Goal: Task Accomplishment & Management: Use online tool/utility

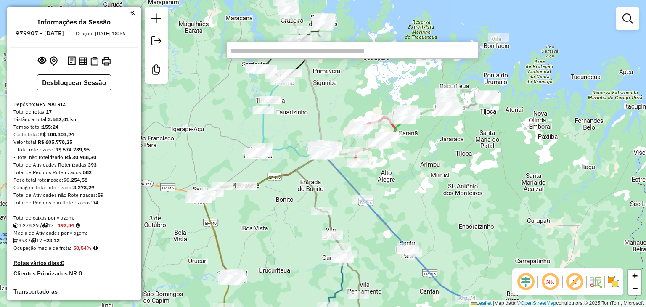
click at [545, 108] on div "Janela de atendimento Grade de atendimento Capacidade Transportadoras Veículos …" at bounding box center [323, 153] width 646 height 307
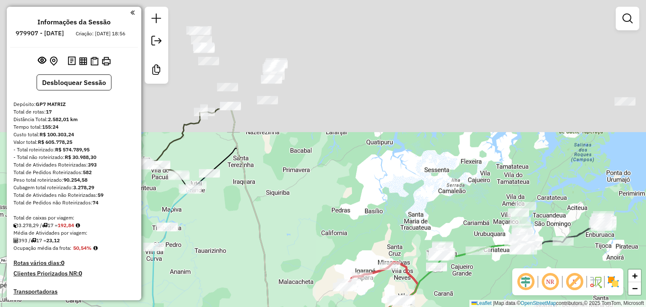
drag, startPoint x: 303, startPoint y: 51, endPoint x: 368, endPoint y: 191, distance: 154.4
click at [368, 191] on div "Janela de atendimento Grade de atendimento Capacidade Transportadoras Veículos …" at bounding box center [323, 153] width 646 height 307
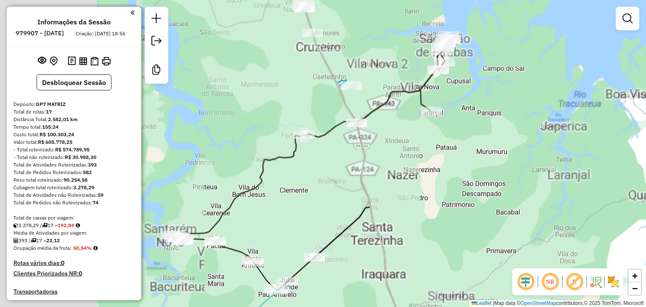
drag, startPoint x: 265, startPoint y: 116, endPoint x: 457, endPoint y: 119, distance: 192.1
click at [457, 119] on div "Janela de atendimento Grade de atendimento Capacidade Transportadoras Veículos …" at bounding box center [323, 153] width 646 height 307
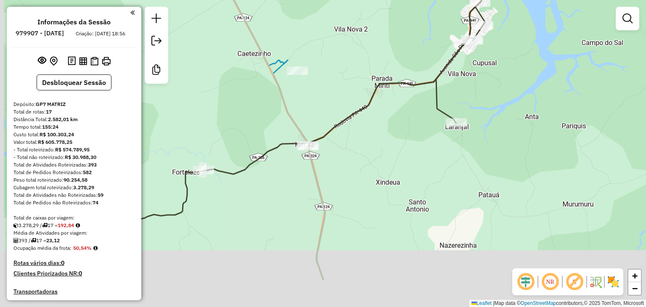
drag, startPoint x: 425, startPoint y: 139, endPoint x: 536, endPoint y: 74, distance: 129.0
click at [536, 71] on div "Janela de atendimento Grade de atendimento Capacidade Transportadoras Veículos …" at bounding box center [323, 153] width 646 height 307
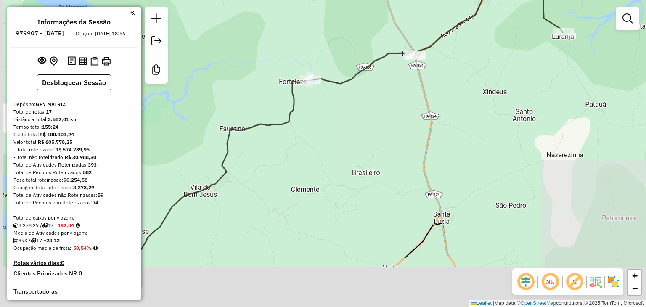
drag, startPoint x: 390, startPoint y: 186, endPoint x: 498, endPoint y: 98, distance: 139.2
click at [498, 98] on div "Janela de atendimento Grade de atendimento Capacidade Transportadoras Veículos …" at bounding box center [323, 153] width 646 height 307
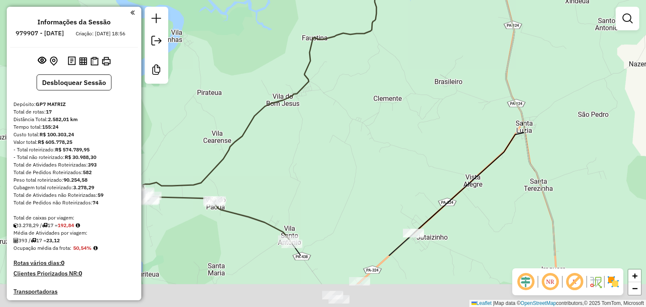
drag, startPoint x: 330, startPoint y: 135, endPoint x: 409, endPoint y: 42, distance: 120.8
click at [409, 42] on div "Janela de atendimento Grade de atendimento Capacidade Transportadoras Veículos …" at bounding box center [323, 153] width 646 height 307
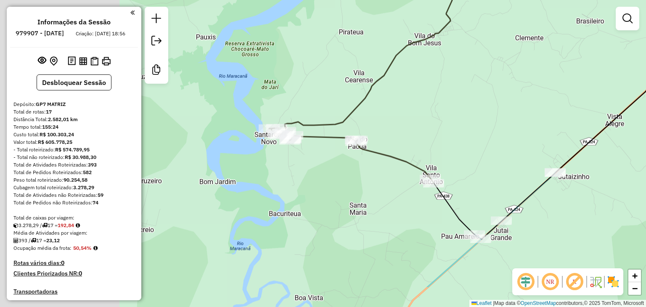
drag, startPoint x: 313, startPoint y: 162, endPoint x: 442, endPoint y: 111, distance: 139.1
click at [442, 111] on div "Janela de atendimento Grade de atendimento Capacidade Transportadoras Veículos …" at bounding box center [323, 153] width 646 height 307
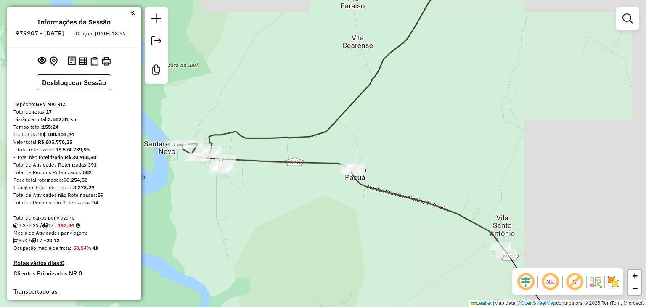
drag, startPoint x: 506, startPoint y: 121, endPoint x: 299, endPoint y: 120, distance: 206.4
click at [300, 120] on div "Janela de atendimento Grade de atendimento Capacidade Transportadoras Veículos …" at bounding box center [323, 153] width 646 height 307
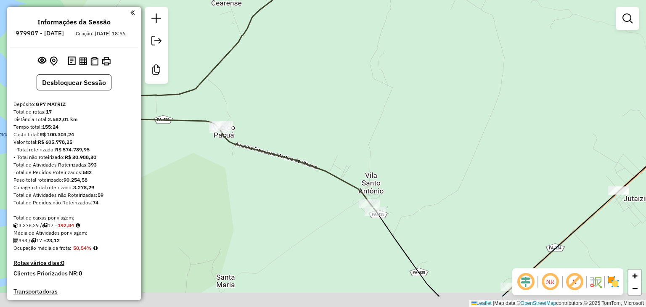
drag, startPoint x: 435, startPoint y: 275, endPoint x: 328, endPoint y: 112, distance: 194.6
click at [328, 112] on div "Janela de atendimento Grade de atendimento Capacidade Transportadoras Veículos …" at bounding box center [323, 153] width 646 height 307
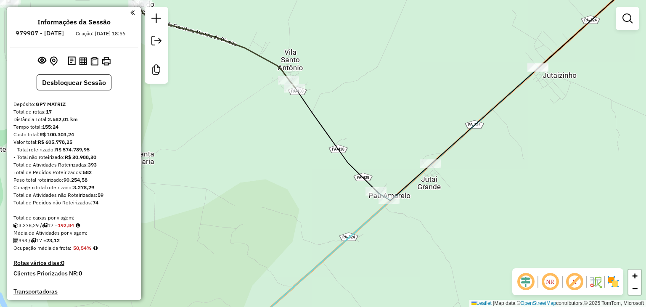
drag, startPoint x: 483, startPoint y: 79, endPoint x: 392, endPoint y: 185, distance: 139.5
click at [392, 184] on div "Janela de atendimento Grade de atendimento Capacidade Transportadoras Veículos …" at bounding box center [323, 153] width 646 height 307
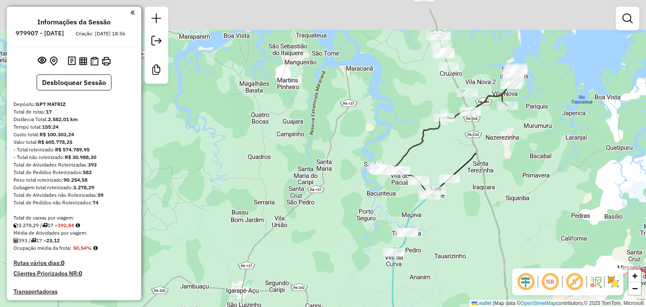
drag, startPoint x: 604, startPoint y: 74, endPoint x: 539, endPoint y: 117, distance: 77.4
click at [539, 117] on div "Janela de atendimento Grade de atendimento Capacidade Transportadoras Veículos …" at bounding box center [323, 153] width 646 height 307
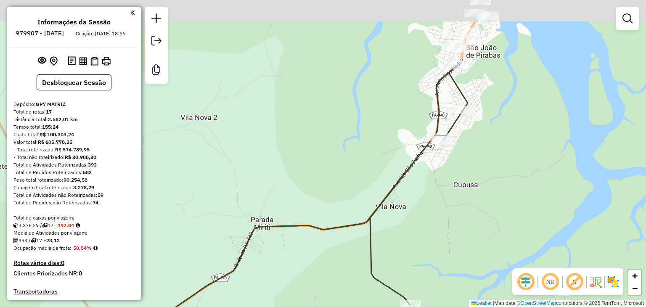
drag, startPoint x: 528, startPoint y: 44, endPoint x: 492, endPoint y: 141, distance: 103.5
click at [492, 141] on div "Janela de atendimento Grade de atendimento Capacidade Transportadoras Veículos …" at bounding box center [323, 153] width 646 height 307
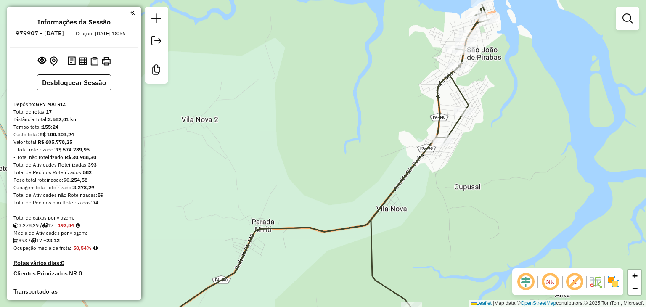
drag, startPoint x: 512, startPoint y: 42, endPoint x: 513, endPoint y: 66, distance: 24.8
click at [513, 66] on div "Janela de atendimento Grade de atendimento Capacidade Transportadoras Veículos …" at bounding box center [323, 153] width 646 height 307
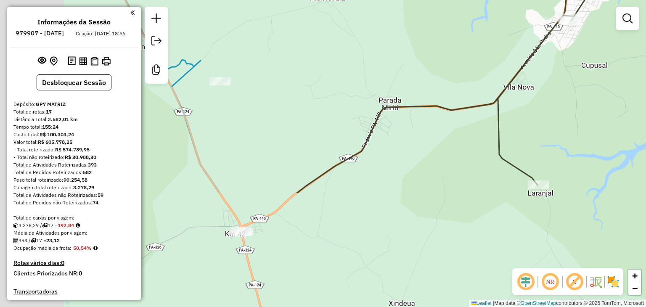
drag, startPoint x: 439, startPoint y: 190, endPoint x: 517, endPoint y: 103, distance: 116.7
click at [575, 37] on div "Janela de atendimento Grade de atendimento Capacidade Transportadoras Veículos …" at bounding box center [323, 153] width 646 height 307
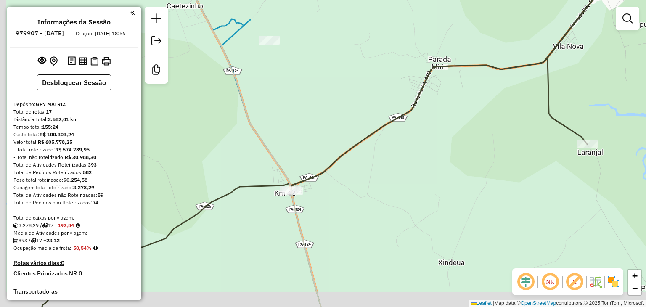
drag, startPoint x: 385, startPoint y: 160, endPoint x: 535, endPoint y: 82, distance: 169.0
click at [535, 82] on div "Janela de atendimento Grade de atendimento Capacidade Transportadoras Veículos …" at bounding box center [323, 153] width 646 height 307
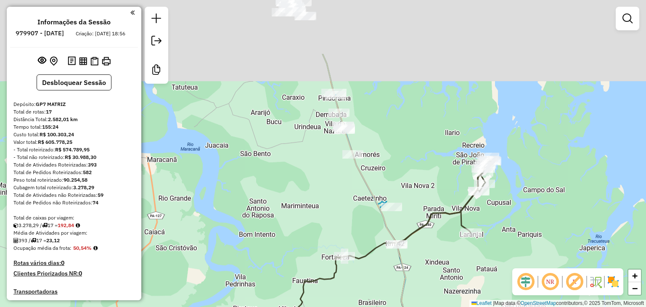
drag, startPoint x: 472, startPoint y: 66, endPoint x: 420, endPoint y: 151, distance: 99.3
click at [420, 151] on div "Janela de atendimento Grade de atendimento Capacidade Transportadoras Veículos …" at bounding box center [323, 153] width 646 height 307
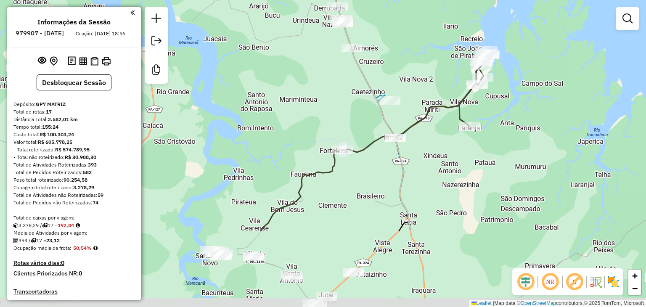
drag, startPoint x: 401, startPoint y: 211, endPoint x: 402, endPoint y: 110, distance: 101.3
click at [402, 110] on div "Janela de atendimento Grade de atendimento Capacidade Transportadoras Veículos …" at bounding box center [323, 153] width 646 height 307
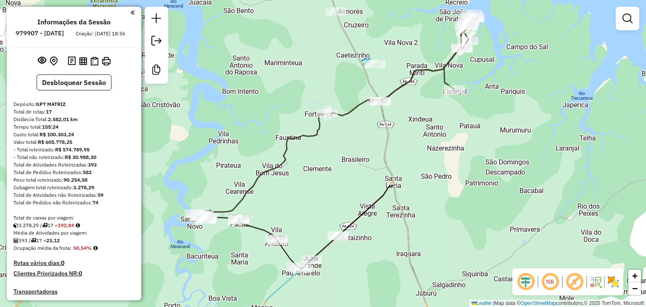
drag, startPoint x: 309, startPoint y: 197, endPoint x: 294, endPoint y: 161, distance: 39.0
click at [294, 161] on div "Janela de atendimento Grade de atendimento Capacidade Transportadoras Veículos …" at bounding box center [323, 153] width 646 height 307
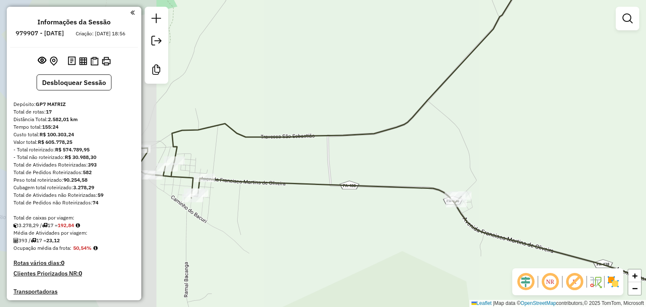
drag, startPoint x: 237, startPoint y: 218, endPoint x: 430, endPoint y: 164, distance: 200.8
click at [430, 161] on div "Janela de atendimento Grade de atendimento Capacidade Transportadoras Veículos …" at bounding box center [323, 153] width 646 height 307
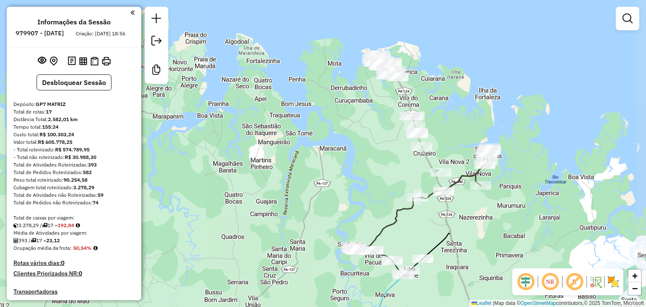
drag, startPoint x: 536, startPoint y: 116, endPoint x: 416, endPoint y: 96, distance: 122.4
click at [416, 96] on icon at bounding box center [427, 214] width 105 height 319
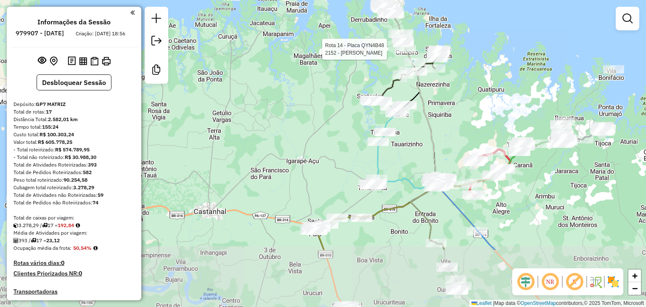
drag, startPoint x: 472, startPoint y: 239, endPoint x: 450, endPoint y: 151, distance: 90.6
click at [450, 151] on div "Rota 14 - Placa QYN4B48 2152 - GIZELHE COSTA ROCHA Janela de atendimento Grade …" at bounding box center [323, 153] width 646 height 307
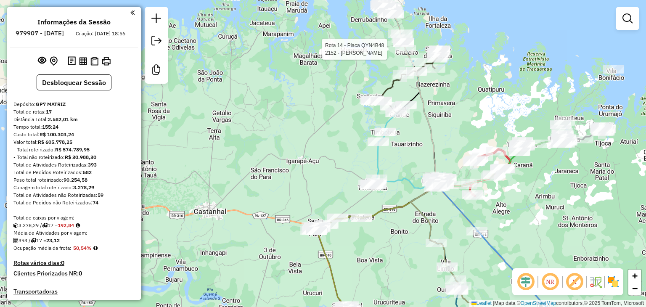
click at [450, 151] on div "Rota 14 - Placa QYN4B48 2152 - GIZELHE COSTA ROCHA Janela de atendimento Grade …" at bounding box center [323, 153] width 646 height 307
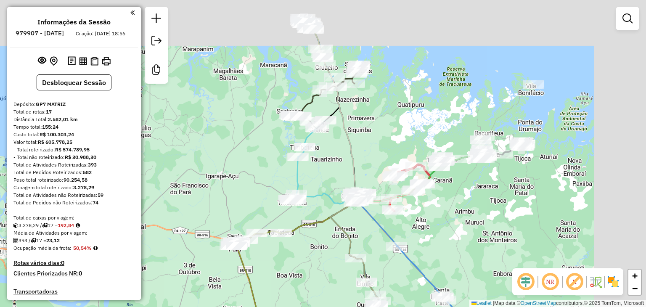
drag, startPoint x: 444, startPoint y: 63, endPoint x: 370, endPoint y: 122, distance: 94.5
click at [370, 122] on div "Janela de atendimento Grade de atendimento Capacidade Transportadoras Veículos …" at bounding box center [323, 153] width 646 height 307
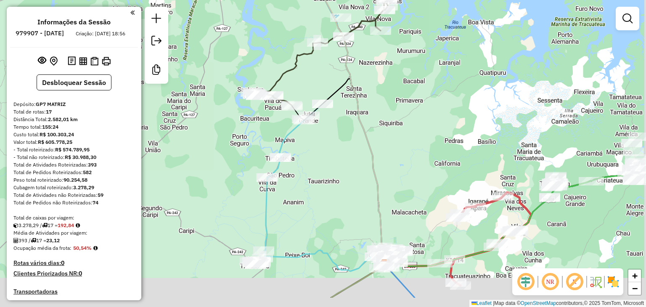
drag, startPoint x: 326, startPoint y: 137, endPoint x: 316, endPoint y: 96, distance: 42.5
click at [316, 96] on div "Janela de atendimento Grade de atendimento Capacidade Transportadoras Veículos …" at bounding box center [323, 153] width 646 height 307
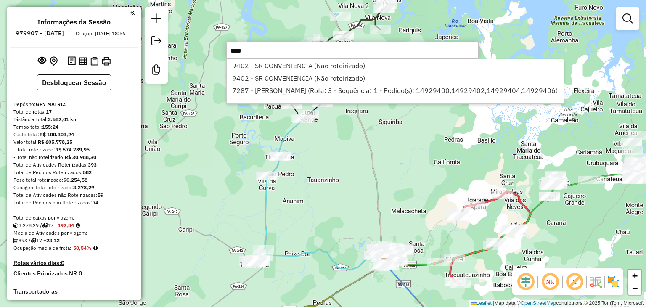
type input "****"
click at [228, 7] on div "Janela de atendimento Grade de atendimento Capacidade Transportadoras Veículos …" at bounding box center [323, 153] width 646 height 307
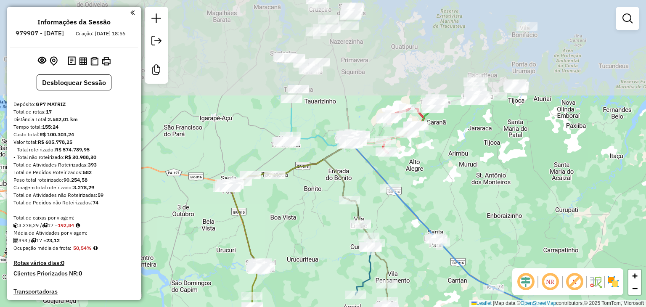
drag, startPoint x: 301, startPoint y: 74, endPoint x: 339, endPoint y: 213, distance: 143.8
click at [339, 213] on div "Janela de atendimento Grade de atendimento Capacidade Transportadoras Veículos …" at bounding box center [323, 153] width 646 height 307
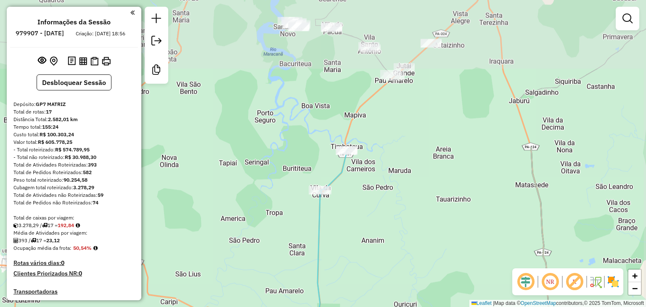
drag, startPoint x: 441, startPoint y: 66, endPoint x: 395, endPoint y: 266, distance: 205.2
click at [395, 266] on div "Janela de atendimento Grade de atendimento Capacidade Transportadoras Veículos …" at bounding box center [323, 153] width 646 height 307
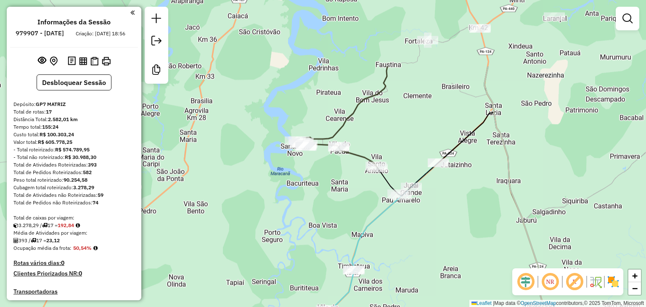
drag, startPoint x: 368, startPoint y: 24, endPoint x: 378, endPoint y: 121, distance: 97.6
click at [378, 121] on div "Janela de atendimento Grade de atendimento Capacidade Transportadoras Veículos …" at bounding box center [323, 153] width 646 height 307
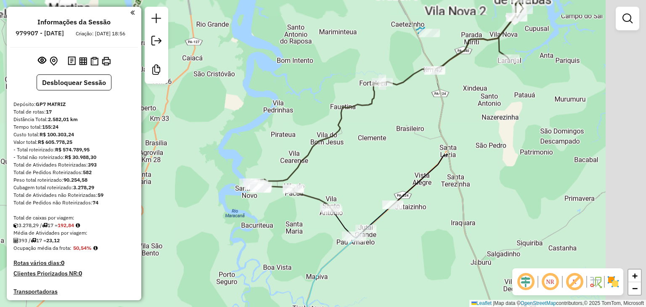
drag, startPoint x: 538, startPoint y: 58, endPoint x: 487, endPoint y: 85, distance: 58.1
click at [487, 85] on div "Janela de atendimento Grade de atendimento Capacidade Transportadoras Veículos …" at bounding box center [323, 153] width 646 height 307
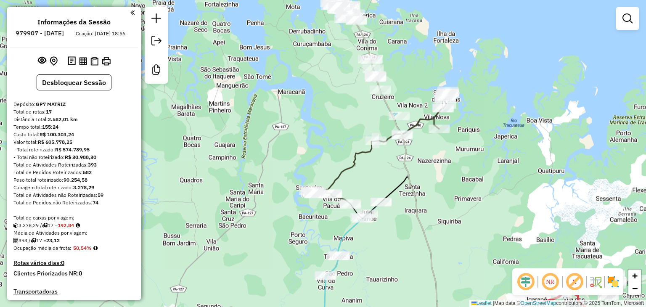
drag, startPoint x: 402, startPoint y: 248, endPoint x: 409, endPoint y: 86, distance: 162.0
click at [409, 103] on div "Janela de atendimento Grade de atendimento Capacidade Transportadoras Veículos …" at bounding box center [323, 153] width 646 height 307
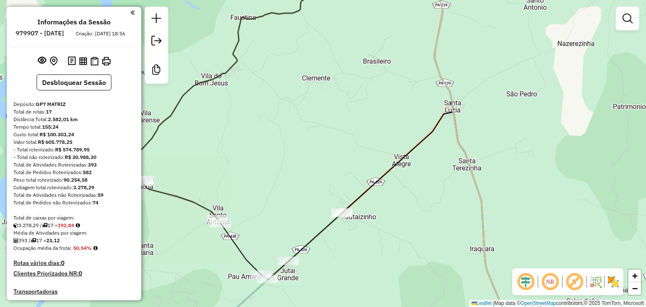
drag, startPoint x: 363, startPoint y: 56, endPoint x: 359, endPoint y: 228, distance: 172.0
click at [359, 228] on div "Janela de atendimento Grade de atendimento Capacidade Transportadoras Veículos …" at bounding box center [323, 153] width 646 height 307
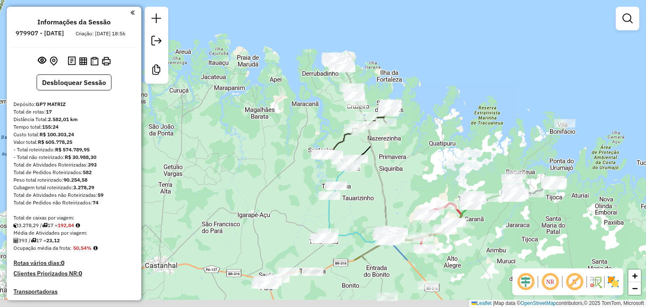
drag, startPoint x: 370, startPoint y: 259, endPoint x: 368, endPoint y: 170, distance: 88.7
click at [368, 170] on div "Janela de atendimento Grade de atendimento Capacidade Transportadoras Veículos …" at bounding box center [323, 153] width 646 height 307
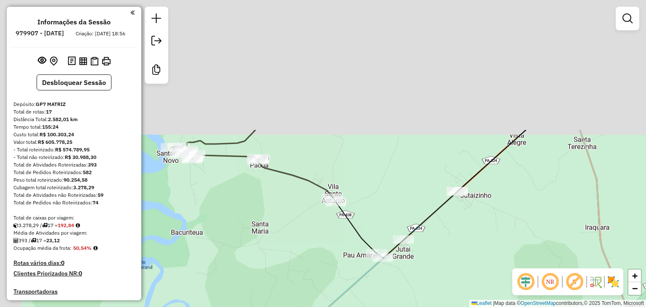
drag, startPoint x: 256, startPoint y: 37, endPoint x: 356, endPoint y: 197, distance: 188.8
click at [356, 197] on div "Janela de atendimento Grade de atendimento Capacidade Transportadoras Veículos …" at bounding box center [323, 153] width 646 height 307
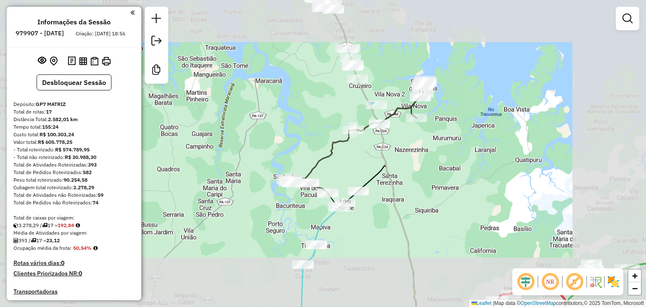
drag, startPoint x: 355, startPoint y: 239, endPoint x: 348, endPoint y: 111, distance: 128.0
click at [348, 111] on div "Janela de atendimento Grade de atendimento Capacidade Transportadoras Veículos …" at bounding box center [323, 153] width 646 height 307
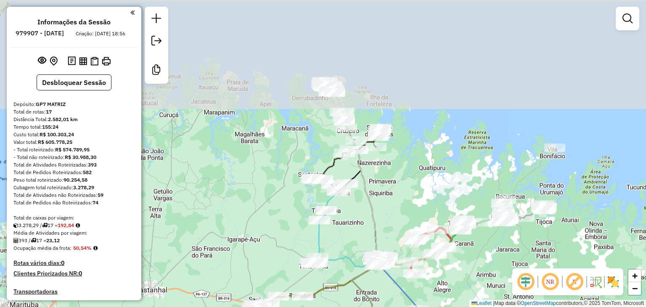
drag, startPoint x: 280, startPoint y: 59, endPoint x: 313, endPoint y: 208, distance: 152.4
click at [313, 208] on div "Rota 3 - Placa QYN4C68 5657 - PONTO DO FRANGO Janela de atendimento Grade de at…" at bounding box center [323, 153] width 646 height 307
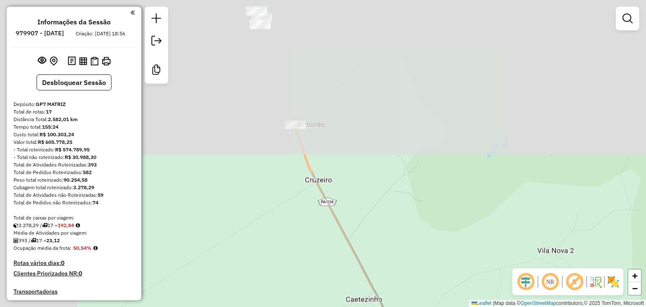
drag, startPoint x: 257, startPoint y: 48, endPoint x: 343, endPoint y: 252, distance: 221.0
click at [343, 252] on div "Rota 3 - Placa QYN4C68 5657 - PONTO DO FRANGO Janela de atendimento Grade de at…" at bounding box center [323, 153] width 646 height 307
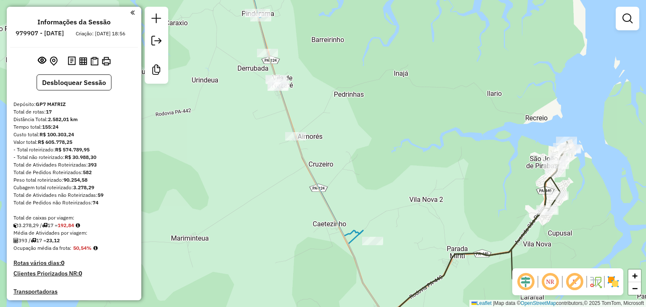
drag, startPoint x: 282, startPoint y: 45, endPoint x: 345, endPoint y: 220, distance: 185.6
click at [345, 220] on div "Rota 3 - Placa QYN4C68 5657 - PONTO DO FRANGO Janela de atendimento Grade de at…" at bounding box center [323, 153] width 646 height 307
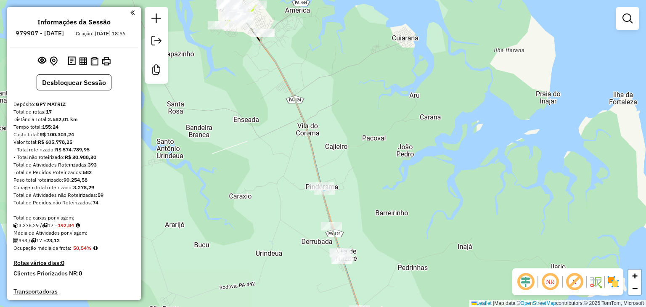
drag, startPoint x: 285, startPoint y: 42, endPoint x: 370, endPoint y: 188, distance: 169.2
click at [370, 188] on div "Rota 3 - Placa QYN4C68 5657 - PONTO DO FRANGO Janela de atendimento Grade de at…" at bounding box center [323, 153] width 646 height 307
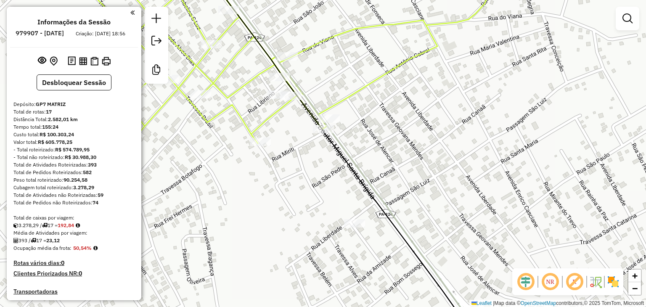
drag, startPoint x: 477, startPoint y: 143, endPoint x: 480, endPoint y: 155, distance: 12.5
click at [480, 155] on div "Rota 3 - Placa QYN4C68 5657 - PONTO DO FRANGO Janela de atendimento Grade de at…" at bounding box center [323, 153] width 646 height 307
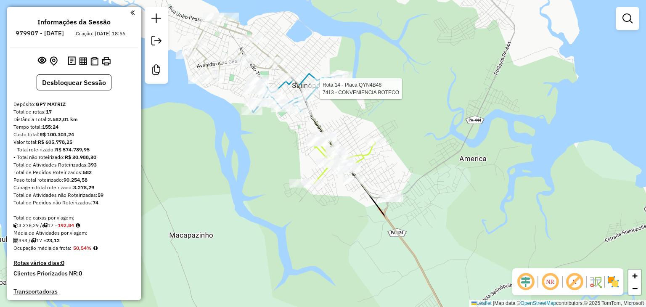
select select "**********"
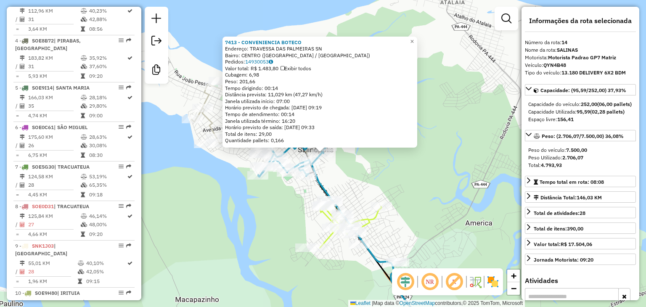
scroll to position [889, 0]
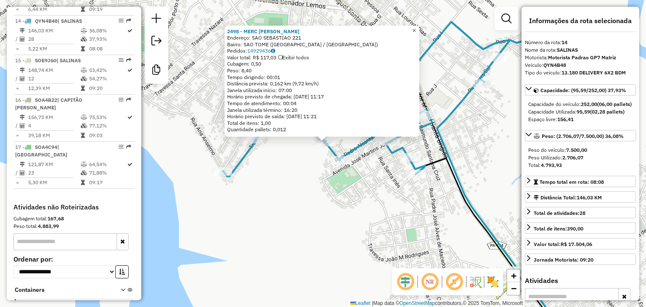
click at [419, 27] on link "×" at bounding box center [414, 31] width 10 height 10
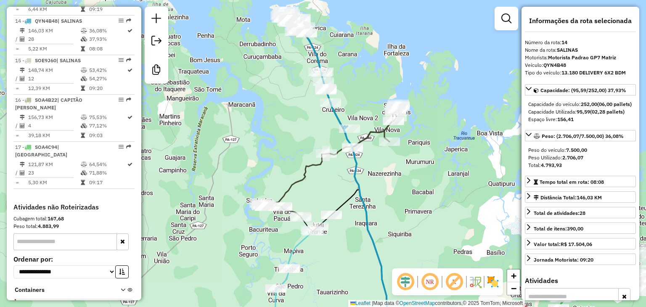
click at [325, 92] on div "Rota 14 - Placa QYN4B48 10271 - BAR DA LOURA Janela de atendimento Grade de ate…" at bounding box center [323, 153] width 646 height 307
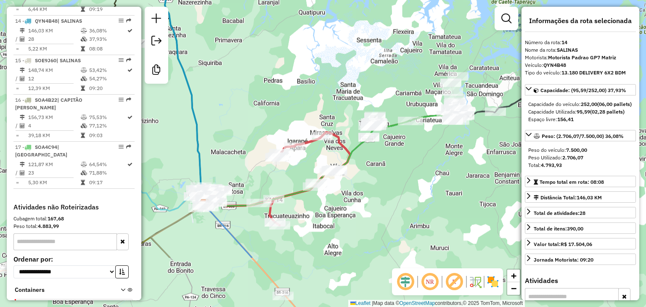
drag, startPoint x: 456, startPoint y: 232, endPoint x: 402, endPoint y: 153, distance: 96.3
click at [402, 153] on div "Janela de atendimento Grade de atendimento Capacidade Transportadoras Veículos …" at bounding box center [323, 153] width 646 height 307
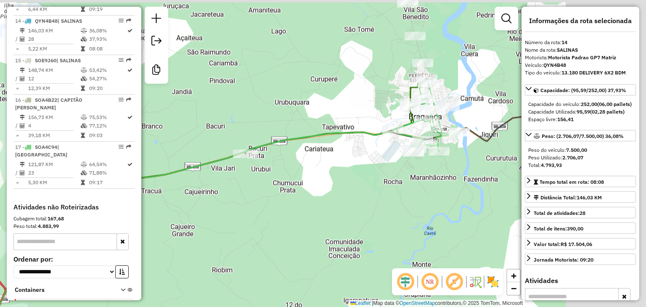
drag, startPoint x: 468, startPoint y: 108, endPoint x: 360, endPoint y: 161, distance: 120.5
click at [360, 161] on div "Janela de atendimento Grade de atendimento Capacidade Transportadoras Veículos …" at bounding box center [323, 153] width 646 height 307
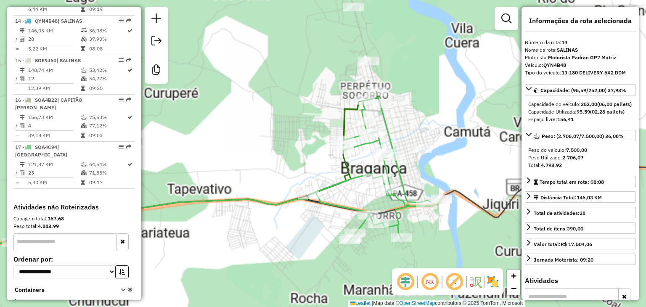
drag, startPoint x: 396, startPoint y: 86, endPoint x: 402, endPoint y: 112, distance: 26.9
click at [402, 112] on div "Janela de atendimento Grade de atendimento Capacidade Transportadoras Veículos …" at bounding box center [323, 153] width 646 height 307
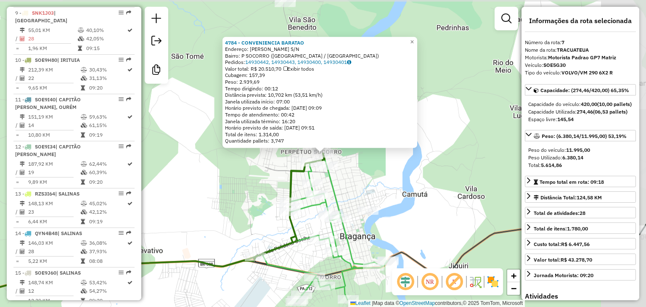
scroll to position [605, 0]
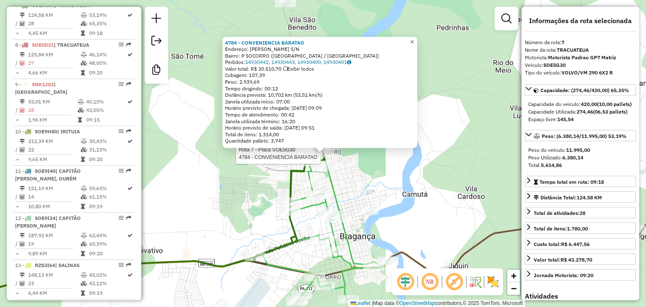
click at [414, 37] on link "×" at bounding box center [412, 42] width 10 height 10
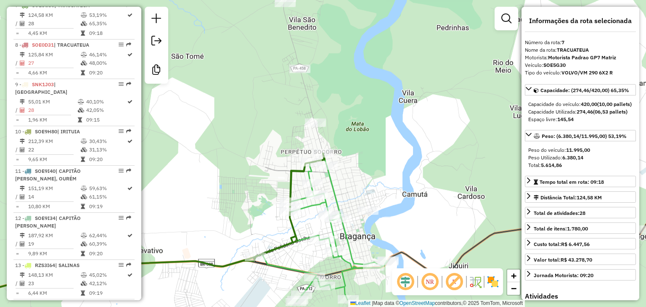
click at [417, 39] on div "Janela de atendimento Grade de atendimento Capacidade Transportadoras Veículos …" at bounding box center [323, 153] width 646 height 307
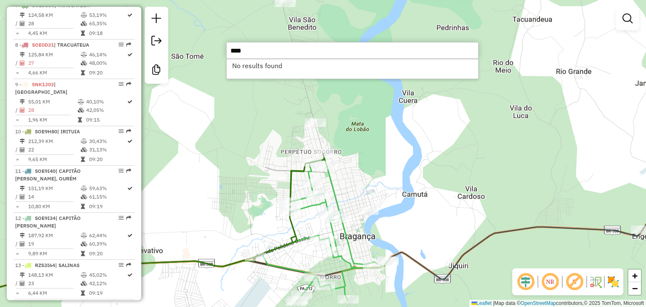
type input "****"
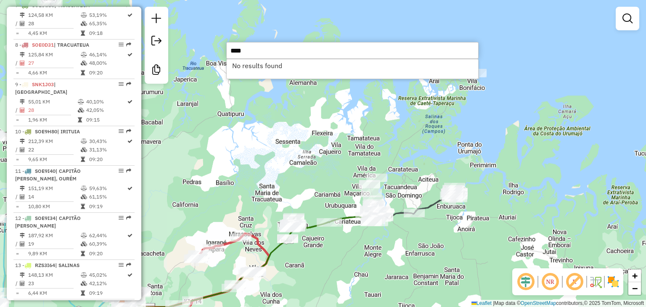
drag, startPoint x: 405, startPoint y: 123, endPoint x: 429, endPoint y: 156, distance: 40.0
click at [485, 144] on div "Janela de atendimento Grade de atendimento Capacidade Transportadoras Veículos …" at bounding box center [323, 153] width 646 height 307
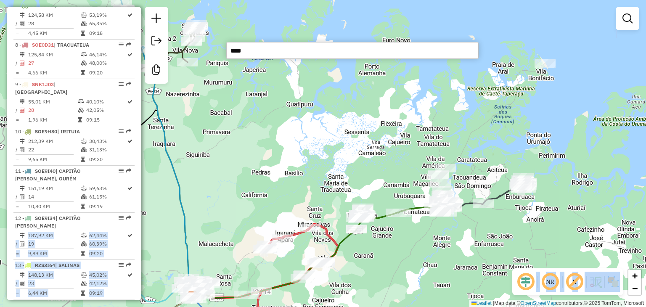
drag, startPoint x: 127, startPoint y: 216, endPoint x: 350, endPoint y: 244, distance: 224.5
click at [350, 244] on hb-router-mapa "Informações da Sessão 979907 - [DATE] Criação: [DATE] 18:56 Desbloquear Sessão …" at bounding box center [323, 153] width 646 height 307
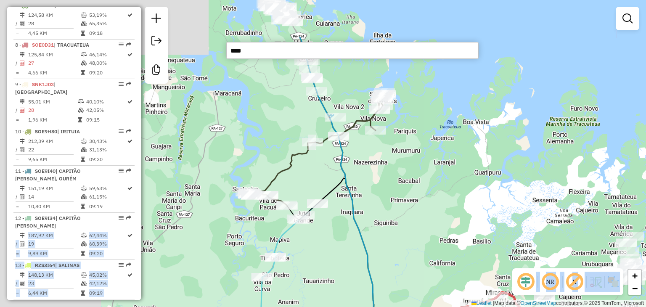
drag, startPoint x: 258, startPoint y: 111, endPoint x: 466, endPoint y: 193, distance: 223.9
click at [467, 193] on div "Janela de atendimento Grade de atendimento Capacidade Transportadoras Veículos …" at bounding box center [323, 153] width 646 height 307
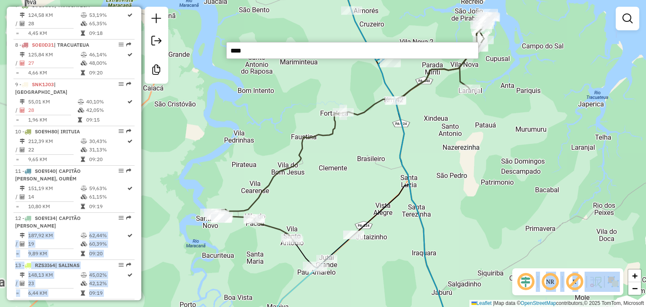
drag, startPoint x: 360, startPoint y: 175, endPoint x: 420, endPoint y: 175, distance: 60.1
click at [431, 171] on div "Janela de atendimento Grade de atendimento Capacidade Transportadoras Veículos …" at bounding box center [323, 153] width 646 height 307
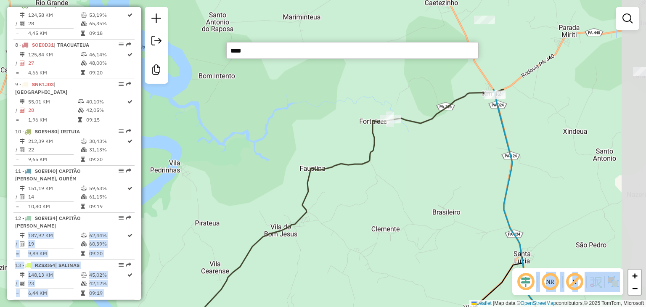
drag, startPoint x: 482, startPoint y: 118, endPoint x: 392, endPoint y: 204, distance: 124.3
click at [333, 238] on div "Janela de atendimento Grade de atendimento Capacidade Transportadoras Veículos …" at bounding box center [323, 153] width 646 height 307
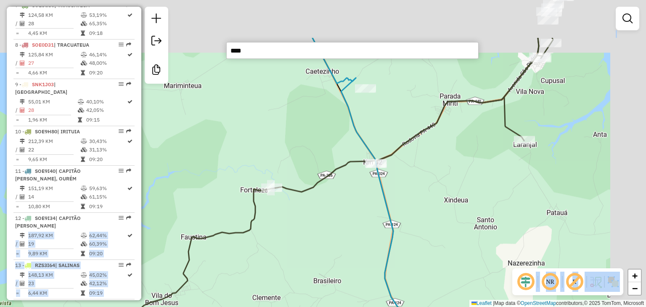
drag, startPoint x: 480, startPoint y: 143, endPoint x: 360, endPoint y: 212, distance: 137.7
click at [360, 212] on div "Janela de atendimento Grade de atendimento Capacidade Transportadoras Veículos …" at bounding box center [323, 153] width 646 height 307
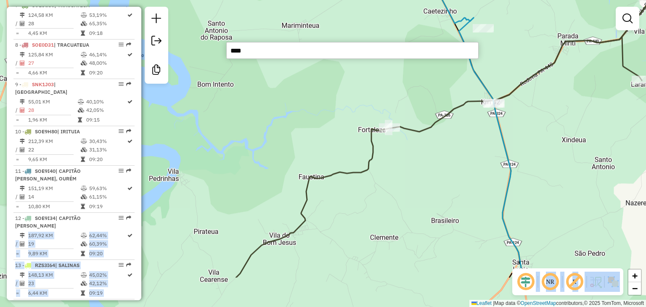
drag, startPoint x: 266, startPoint y: 201, endPoint x: 497, endPoint y: 69, distance: 266.6
click at [494, 72] on div "Janela de atendimento Grade de atendimento Capacidade Transportadoras Veículos …" at bounding box center [323, 153] width 646 height 307
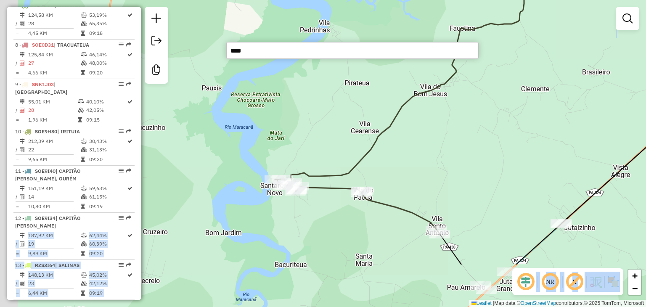
drag, startPoint x: 424, startPoint y: 160, endPoint x: 426, endPoint y: 152, distance: 8.4
click at [426, 152] on div "Rota 4 - Placa SOE8B72 3026 - BALN FORTALEZINHA Rota 4 - Placa SOE8B72 3026 - B…" at bounding box center [323, 153] width 646 height 307
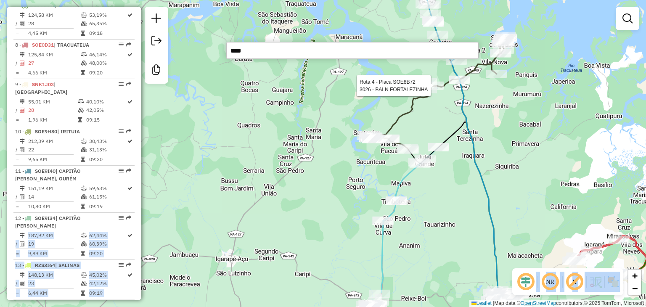
drag, startPoint x: 520, startPoint y: 158, endPoint x: 474, endPoint y: 108, distance: 67.6
click at [475, 108] on div "Rota 4 - Placa SOE8B72 3026 - BALN FORTALEZINHA Rota 4 - Placa SOE8B72 3026 - B…" at bounding box center [323, 153] width 646 height 307
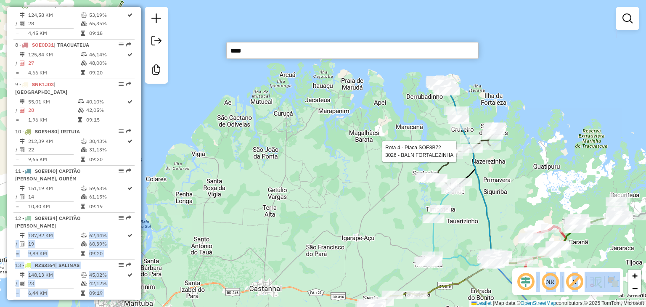
drag, startPoint x: 474, startPoint y: 116, endPoint x: 464, endPoint y: 98, distance: 20.5
click at [464, 98] on div "Rota 4 - Placa SOE8B72 3026 - BALN FORTALEZINHA Rota 4 - Placa SOE8B72 3026 - B…" at bounding box center [323, 153] width 646 height 307
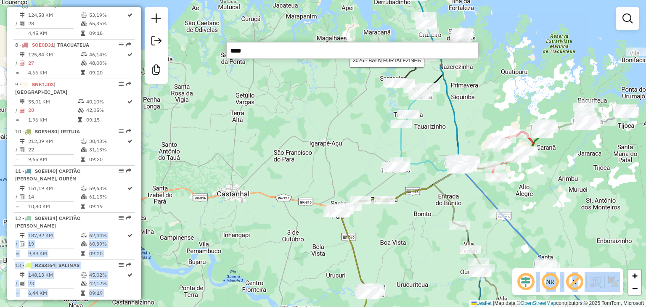
drag, startPoint x: 430, startPoint y: 159, endPoint x: 420, endPoint y: 121, distance: 40.0
click at [424, 115] on div "Rota 4 - Placa SOE8B72 3026 - BALN FORTALEZINHA Rota 4 - Placa SOE8B72 3026 - B…" at bounding box center [323, 153] width 646 height 307
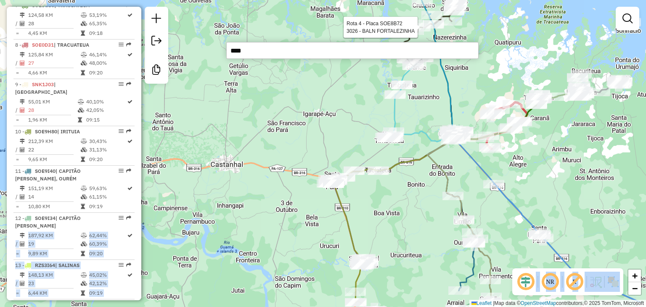
drag, startPoint x: 488, startPoint y: 76, endPoint x: 471, endPoint y: 103, distance: 31.6
click at [472, 102] on div "Rota 4 - Placa SOE8B72 3026 - BALN FORTALEZINHA Rota 4 - Placa SOE8B72 3026 - B…" at bounding box center [323, 153] width 646 height 307
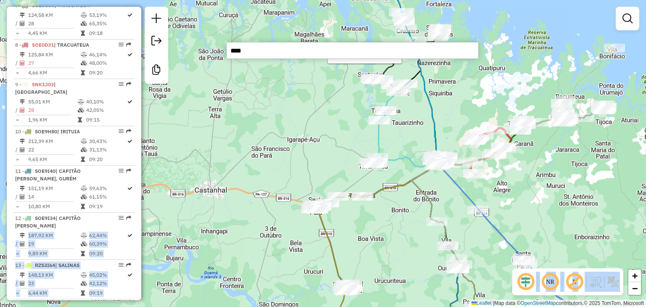
click at [471, 103] on div "Rota 4 - Placa SOE8B72 3026 - BALN FORTALEZINHA Rota 4 - Placa SOE8B72 3026 - B…" at bounding box center [323, 153] width 646 height 307
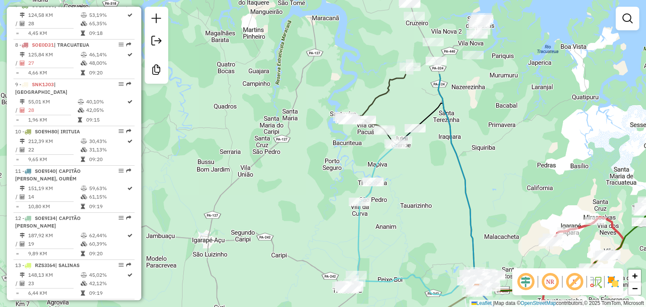
drag, startPoint x: 419, startPoint y: 46, endPoint x: 358, endPoint y: 150, distance: 120.9
click at [358, 150] on div "Janela de atendimento Grade de atendimento Capacidade Transportadoras Veículos …" at bounding box center [323, 153] width 646 height 307
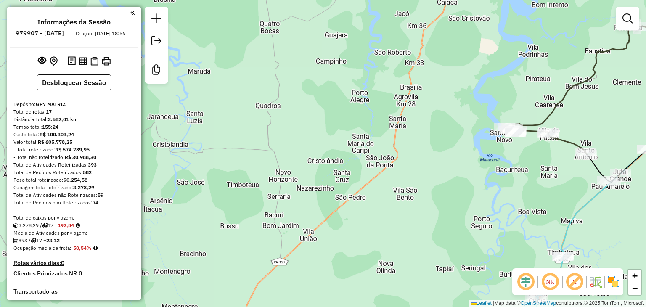
scroll to position [605, 0]
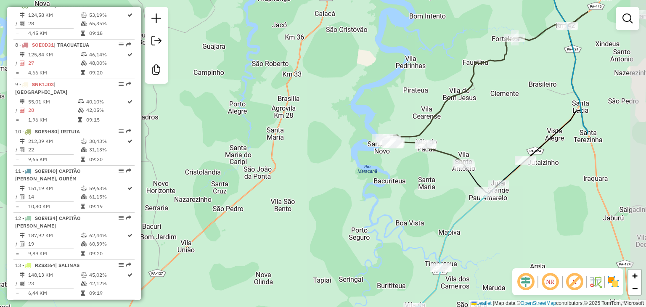
drag, startPoint x: 566, startPoint y: 147, endPoint x: 438, endPoint y: 158, distance: 128.7
click at [438, 158] on div "Janela de atendimento Grade de atendimento Capacidade Transportadoras Veículos …" at bounding box center [323, 153] width 646 height 307
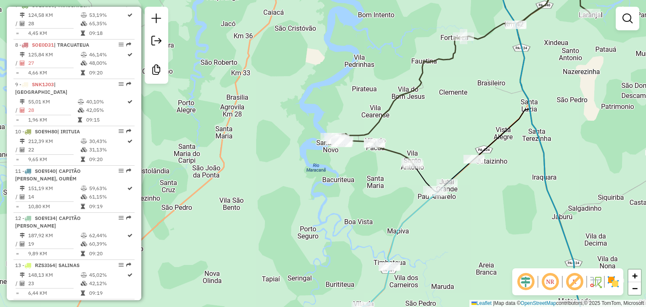
drag, startPoint x: 442, startPoint y: 198, endPoint x: 388, endPoint y: 197, distance: 53.8
click at [388, 197] on div "Janela de atendimento Grade de atendimento Capacidade Transportadoras Veículos …" at bounding box center [323, 153] width 646 height 307
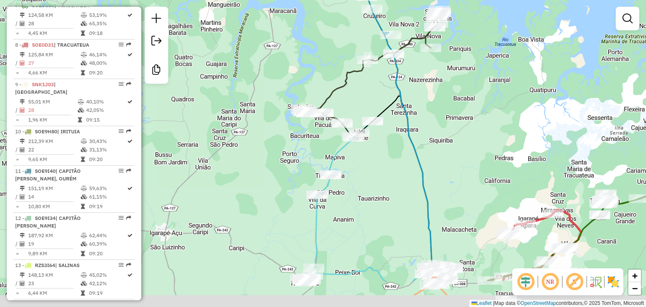
drag, startPoint x: 393, startPoint y: 155, endPoint x: 347, endPoint y: 98, distance: 73.8
click at [347, 98] on div "Janela de atendimento Grade de atendimento Capacidade Transportadoras Veículos …" at bounding box center [323, 153] width 646 height 307
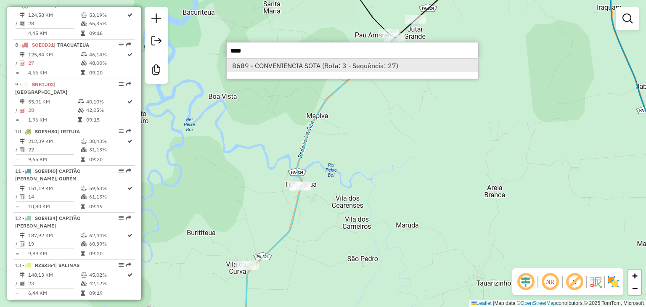
type input "****"
click at [362, 66] on li "8689 - CONVENIENCIA SOTA (Rota: 3 - Sequência: 27)" at bounding box center [352, 65] width 251 height 13
select select "**********"
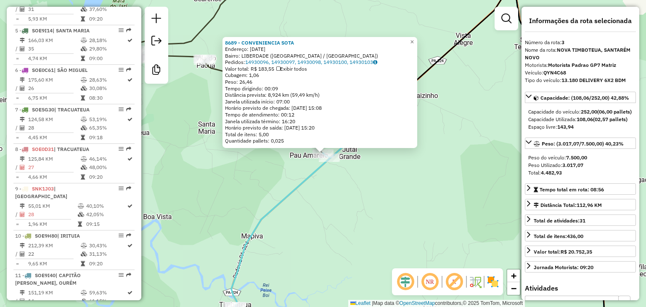
scroll to position [432, 0]
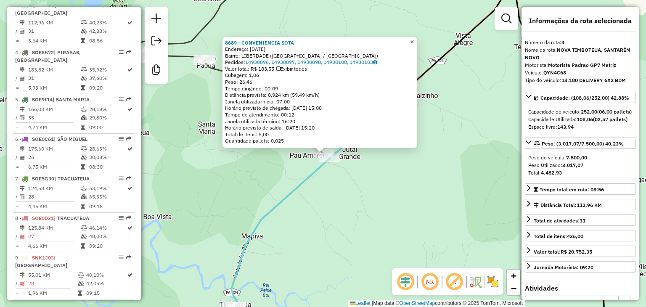
click at [414, 42] on span "×" at bounding box center [412, 41] width 4 height 7
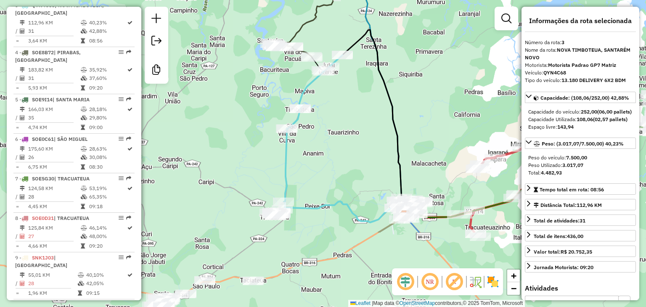
drag, startPoint x: 336, startPoint y: 259, endPoint x: 338, endPoint y: 153, distance: 105.1
click at [338, 153] on div "Janela de atendimento Grade de atendimento Capacidade Transportadoras Veículos …" at bounding box center [323, 153] width 646 height 307
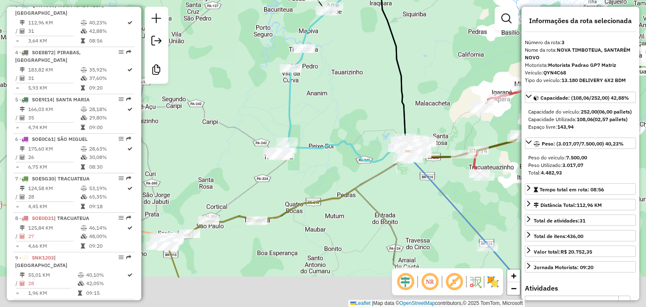
drag, startPoint x: 250, startPoint y: 136, endPoint x: 254, endPoint y: 76, distance: 60.7
click at [254, 76] on div "Janela de atendimento Grade de atendimento Capacidade Transportadoras Veículos …" at bounding box center [323, 153] width 646 height 307
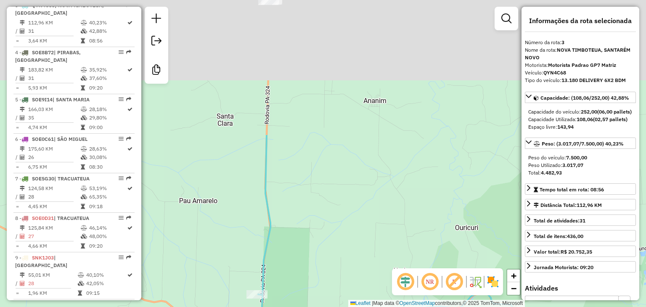
drag, startPoint x: 372, startPoint y: 54, endPoint x: 328, endPoint y: 234, distance: 185.7
click at [328, 234] on div "Janela de atendimento Grade de atendimento Capacidade Transportadoras Veículos …" at bounding box center [323, 153] width 646 height 307
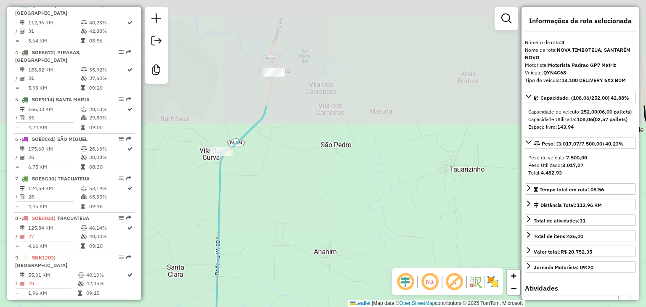
drag, startPoint x: 383, startPoint y: 43, endPoint x: 334, endPoint y: 206, distance: 169.4
click at [334, 205] on div "Janela de atendimento Grade de atendimento Capacidade Transportadoras Veículos …" at bounding box center [323, 153] width 646 height 307
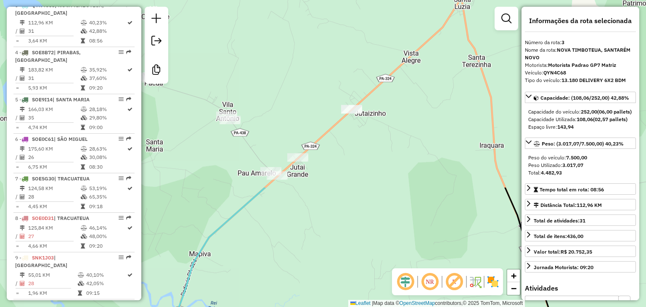
drag, startPoint x: 356, startPoint y: 48, endPoint x: 252, endPoint y: 269, distance: 244.1
click at [250, 273] on div "Janela de atendimento Grade de atendimento Capacidade Transportadoras Veículos …" at bounding box center [323, 153] width 646 height 307
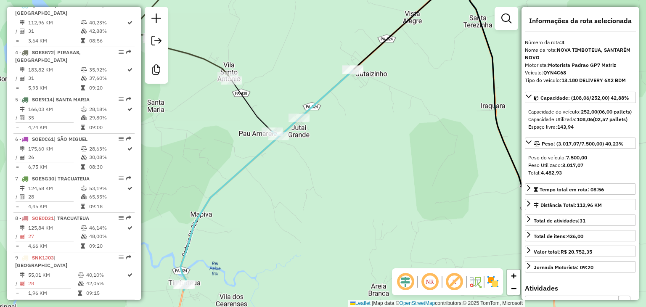
drag, startPoint x: 277, startPoint y: 257, endPoint x: 433, endPoint y: 41, distance: 265.9
click at [432, 42] on div "Janela de atendimento Grade de atendimento Capacidade Transportadoras Veículos …" at bounding box center [323, 153] width 646 height 307
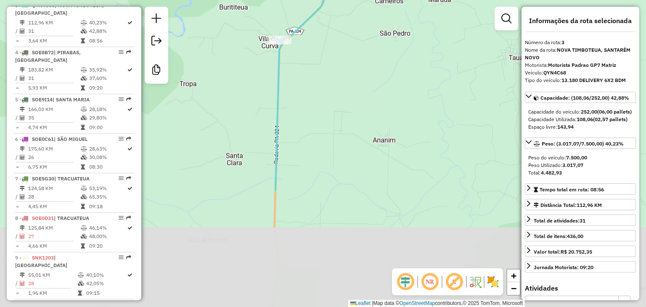
drag, startPoint x: 364, startPoint y: 152, endPoint x: 362, endPoint y: 95, distance: 56.8
click at [362, 95] on div "Janela de atendimento Grade de atendimento Capacidade Transportadoras Veículos …" at bounding box center [323, 153] width 646 height 307
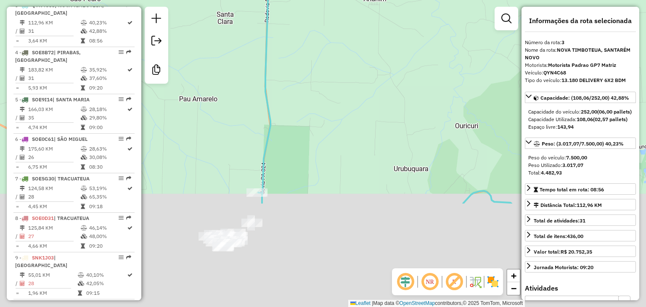
drag, startPoint x: 334, startPoint y: 213, endPoint x: 326, endPoint y: 43, distance: 170.0
click at [326, 45] on div "Janela de atendimento Grade de atendimento Capacidade Transportadoras Veículos …" at bounding box center [323, 153] width 646 height 307
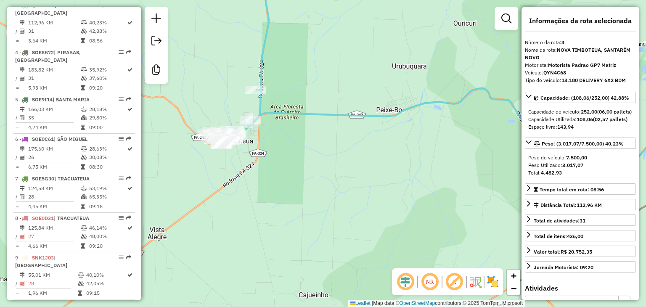
drag, startPoint x: 323, startPoint y: 181, endPoint x: 322, endPoint y: 124, distance: 56.3
click at [322, 124] on div "Janela de atendimento Grade de atendimento Capacidade Transportadoras Veículos …" at bounding box center [323, 153] width 646 height 307
drag, startPoint x: 356, startPoint y: 74, endPoint x: 328, endPoint y: 240, distance: 168.5
click at [328, 238] on div "Janela de atendimento Grade de atendimento Capacidade Transportadoras Veículos …" at bounding box center [323, 153] width 646 height 307
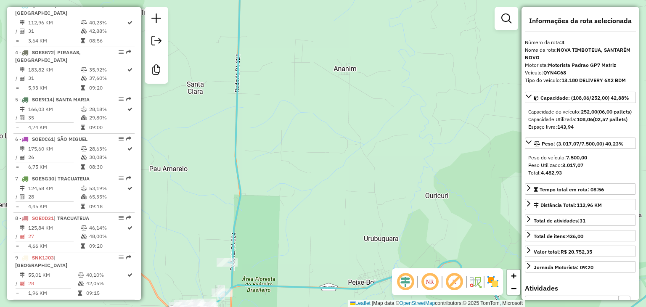
drag, startPoint x: 328, startPoint y: 61, endPoint x: 335, endPoint y: 217, distance: 156.1
click at [335, 216] on div "Janela de atendimento Grade de atendimento Capacidade Transportadoras Veículos …" at bounding box center [323, 153] width 646 height 307
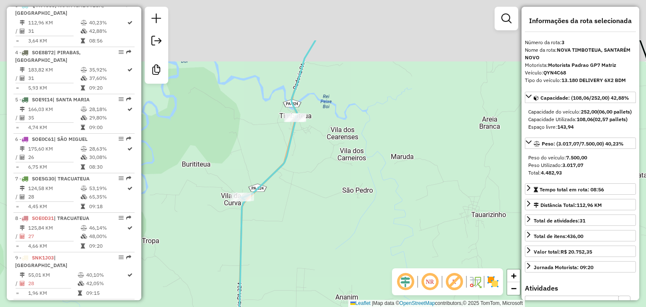
drag, startPoint x: 350, startPoint y: 66, endPoint x: 340, endPoint y: 243, distance: 177.7
click at [340, 243] on div "Janela de atendimento Grade de atendimento Capacidade Transportadoras Veículos …" at bounding box center [323, 153] width 646 height 307
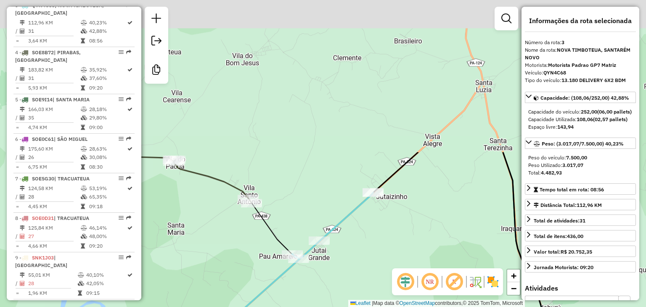
drag, startPoint x: 409, startPoint y: 97, endPoint x: 316, endPoint y: 296, distance: 220.0
click at [316, 296] on div "Janela de atendimento Grade de atendimento Capacidade Transportadoras Veículos …" at bounding box center [323, 153] width 646 height 307
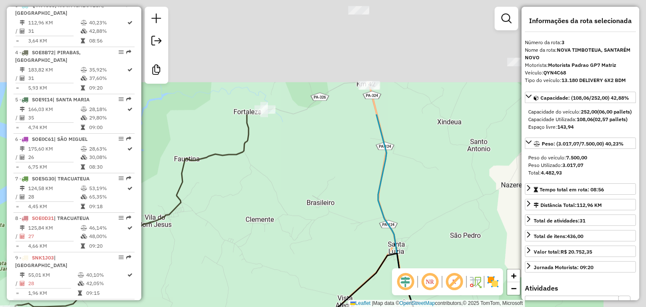
drag, startPoint x: 419, startPoint y: 57, endPoint x: 321, endPoint y: 243, distance: 209.7
click at [321, 243] on div "Janela de atendimento Grade de atendimento Capacidade Transportadoras Veículos …" at bounding box center [323, 153] width 646 height 307
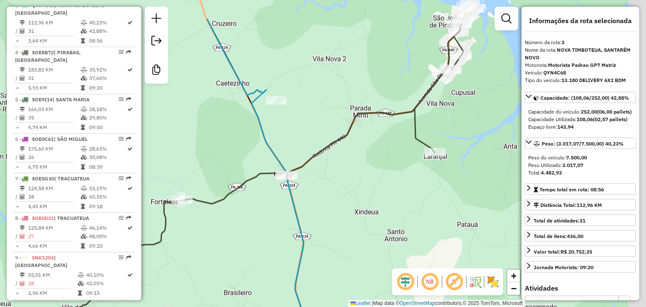
drag, startPoint x: 447, startPoint y: 117, endPoint x: 318, endPoint y: 224, distance: 167.8
click at [318, 224] on div "Janela de atendimento Grade de atendimento Capacidade Transportadoras Veículos …" at bounding box center [323, 153] width 646 height 307
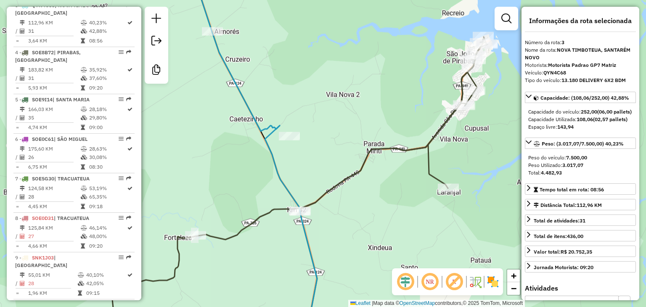
drag, startPoint x: 268, startPoint y: 187, endPoint x: 436, endPoint y: 136, distance: 175.1
click at [460, 116] on div "Janela de atendimento Grade de atendimento Capacidade Transportadoras Veículos …" at bounding box center [323, 153] width 646 height 307
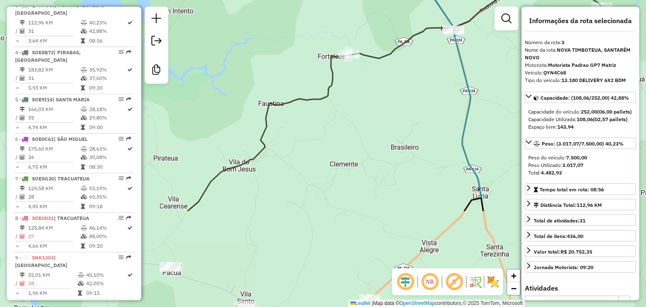
drag, startPoint x: 303, startPoint y: 248, endPoint x: 333, endPoint y: 116, distance: 135.4
click at [333, 116] on div "Janela de atendimento Grade de atendimento Capacidade Transportadoras Veículos …" at bounding box center [323, 153] width 646 height 307
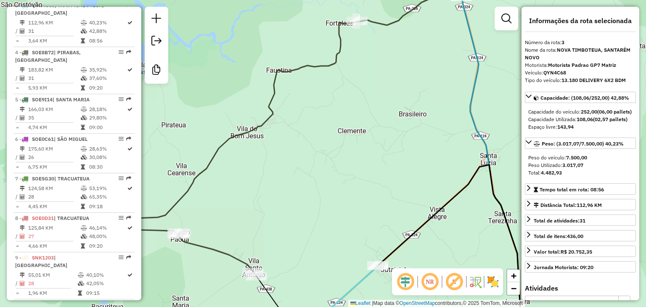
drag, startPoint x: 278, startPoint y: 228, endPoint x: 338, endPoint y: 83, distance: 157.2
click at [338, 83] on div "Janela de atendimento Grade de atendimento Capacidade Transportadoras Veículos …" at bounding box center [323, 153] width 646 height 307
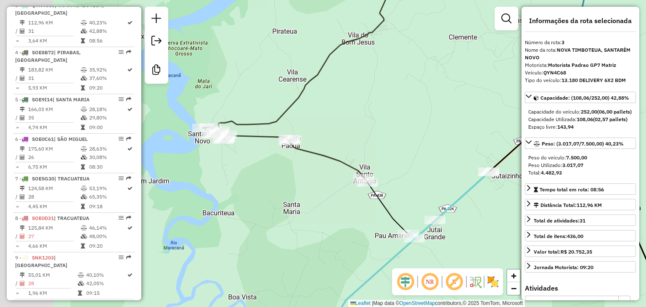
drag, startPoint x: 278, startPoint y: 104, endPoint x: 405, endPoint y: 158, distance: 138.2
click at [405, 158] on div "Janela de atendimento Grade de atendimento Capacidade Transportadoras Veículos …" at bounding box center [323, 153] width 646 height 307
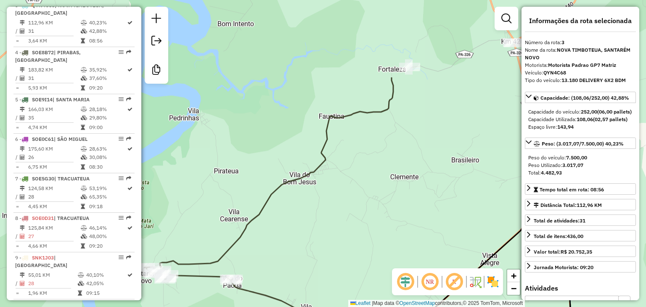
drag, startPoint x: 433, startPoint y: 115, endPoint x: 269, endPoint y: 232, distance: 201.4
click at [286, 227] on div "Janela de atendimento Grade de atendimento Capacidade Transportadoras Veículos …" at bounding box center [323, 153] width 646 height 307
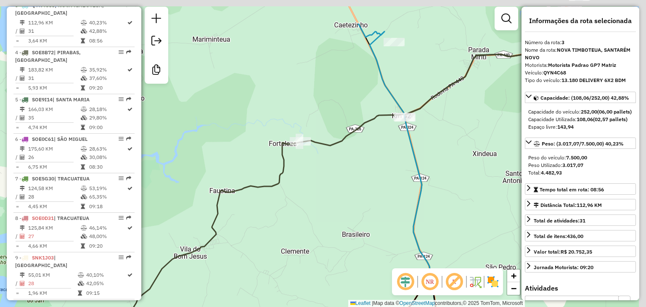
drag, startPoint x: 476, startPoint y: 71, endPoint x: 331, endPoint y: 177, distance: 179.8
click at [370, 177] on icon at bounding box center [416, 212] width 92 height 360
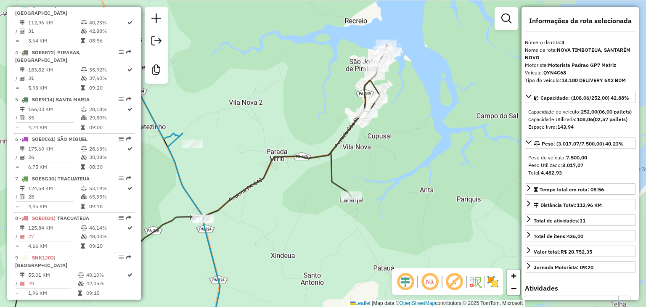
drag, startPoint x: 453, startPoint y: 108, endPoint x: 327, endPoint y: 158, distance: 136.1
click at [327, 158] on icon at bounding box center [170, 216] width 440 height 343
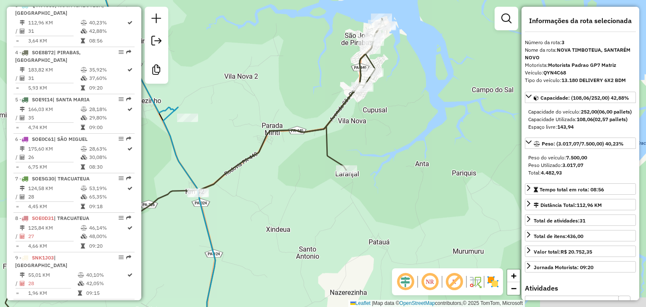
drag, startPoint x: 385, startPoint y: 220, endPoint x: 370, endPoint y: 114, distance: 107.0
click at [370, 93] on div "Janela de atendimento Grade de atendimento Capacidade Transportadoras Veículos …" at bounding box center [323, 153] width 646 height 307
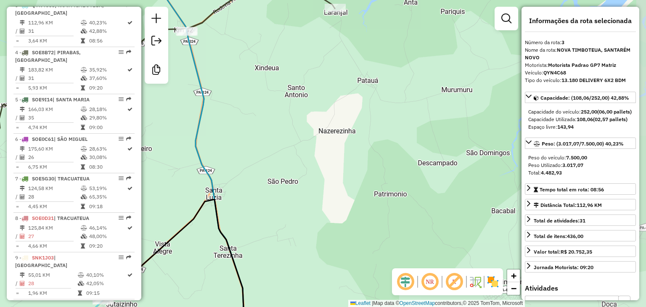
drag, startPoint x: 351, startPoint y: 193, endPoint x: 354, endPoint y: 89, distance: 103.5
click at [351, 100] on div "Janela de atendimento Grade de atendimento Capacidade Transportadoras Veículos …" at bounding box center [323, 153] width 646 height 307
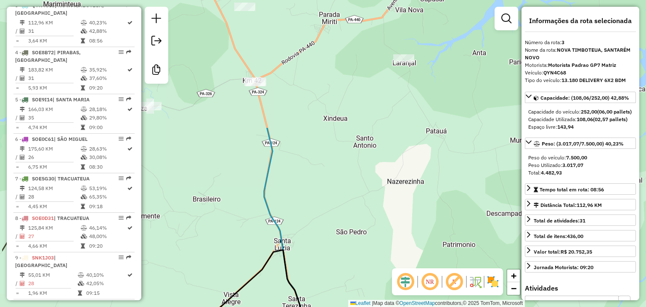
drag, startPoint x: 317, startPoint y: 115, endPoint x: 389, endPoint y: 292, distance: 191.2
click at [390, 293] on div "Janela de atendimento Grade de atendimento Capacidade Transportadoras Veículos …" at bounding box center [323, 153] width 646 height 307
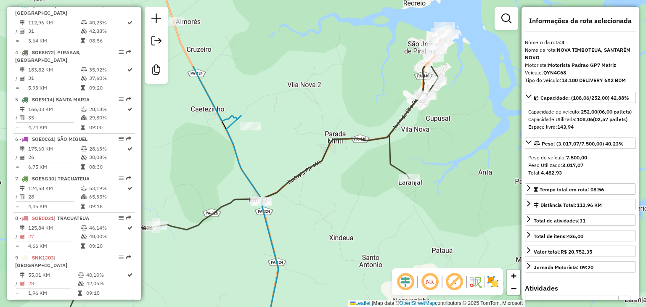
drag, startPoint x: 311, startPoint y: 105, endPoint x: 309, endPoint y: 203, distance: 98.4
click at [309, 203] on div "Janela de atendimento Grade de atendimento Capacidade Transportadoras Veículos …" at bounding box center [323, 153] width 646 height 307
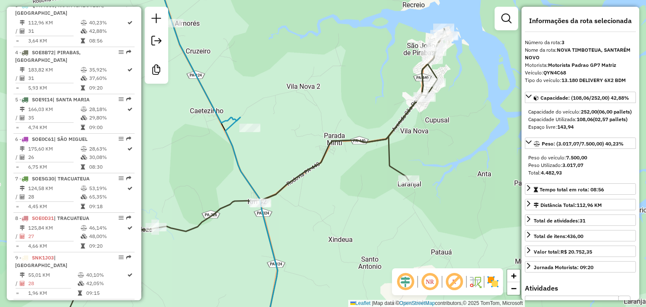
drag, startPoint x: 364, startPoint y: 206, endPoint x: 349, endPoint y: 79, distance: 127.0
click at [351, 83] on div "Janela de atendimento Grade de atendimento Capacidade Transportadoras Veículos …" at bounding box center [323, 153] width 646 height 307
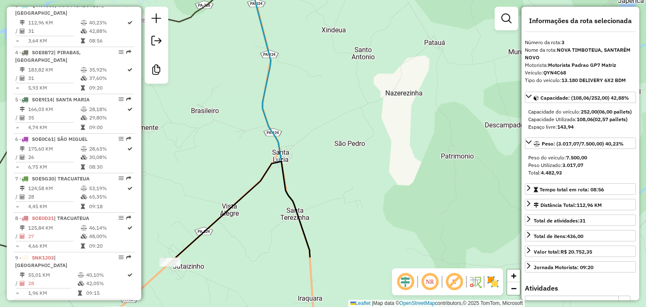
drag, startPoint x: 329, startPoint y: 227, endPoint x: 357, endPoint y: 97, distance: 133.6
click at [357, 95] on div "Janela de atendimento Grade de atendimento Capacidade Transportadoras Veículos …" at bounding box center [323, 153] width 646 height 307
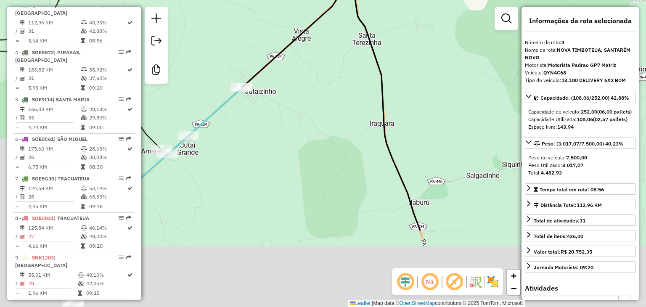
drag, startPoint x: 349, startPoint y: 168, endPoint x: 405, endPoint y: 51, distance: 129.9
click at [404, 52] on div "Janela de atendimento Grade de atendimento Capacidade Transportadoras Veículos …" at bounding box center [323, 153] width 646 height 307
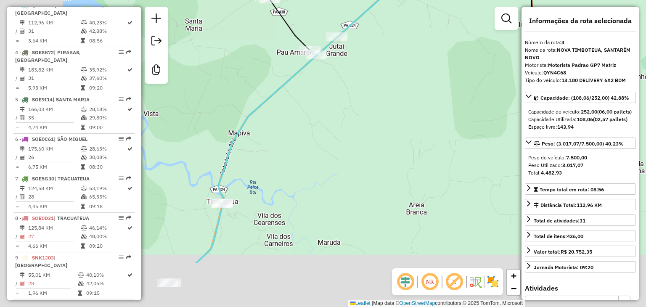
drag, startPoint x: 247, startPoint y: 154, endPoint x: 388, endPoint y: 70, distance: 163.4
click at [388, 71] on div "Janela de atendimento Grade de atendimento Capacidade Transportadoras Veículos …" at bounding box center [323, 153] width 646 height 307
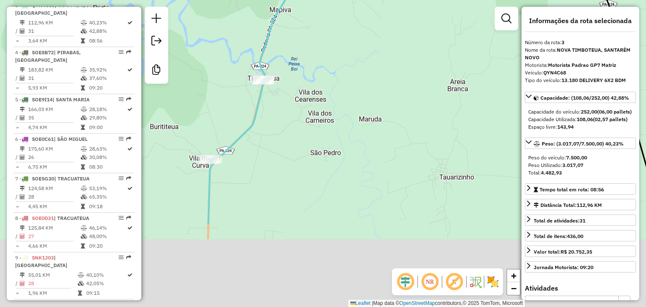
drag
click at [326, 76] on div "Janela de atendimento Grade de atendimento Capacidade Transportadoras Veículos …" at bounding box center [323, 153] width 646 height 307
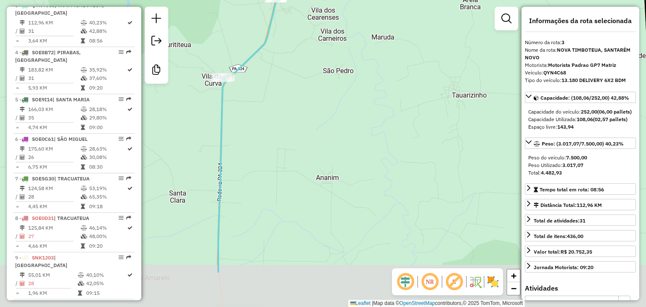
click at [300, 90] on div "Janela de atendimento Grade de atendimento Capacidade Transportadoras Veículos …" at bounding box center [323, 153] width 646 height 307
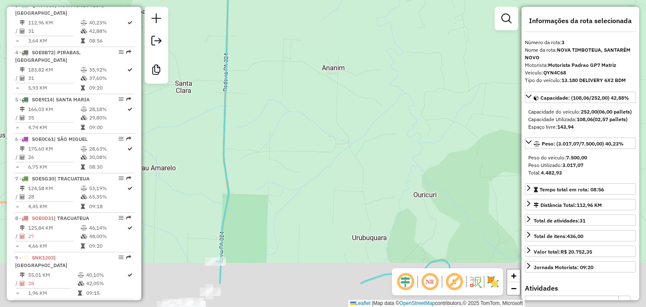
click at [291, 110] on div "Janela de atendimento Grade de atendimento Capacidade Transportadoras Veículos …" at bounding box center [323, 153] width 646 height 307
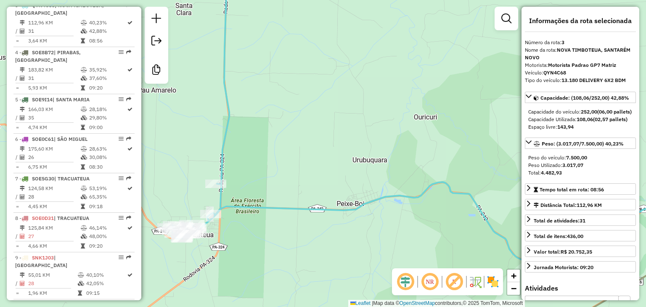
click at [368, 161] on div "Janela de atendimento Grade de atendimento Capacidade Transportadoras Veículos …" at bounding box center [323, 153] width 646 height 307
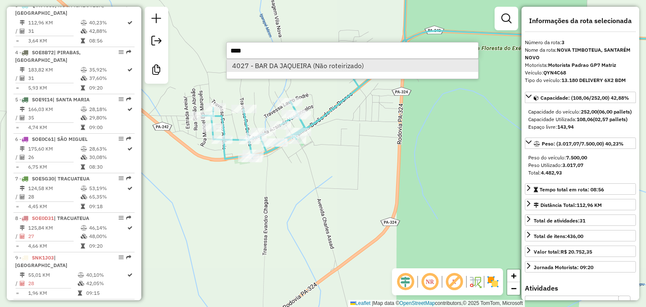
type input "****"
click at [293, 71] on li "4027 - BAR DA JAQUEIRA (Não roteirizado)" at bounding box center [352, 65] width 251 height 13
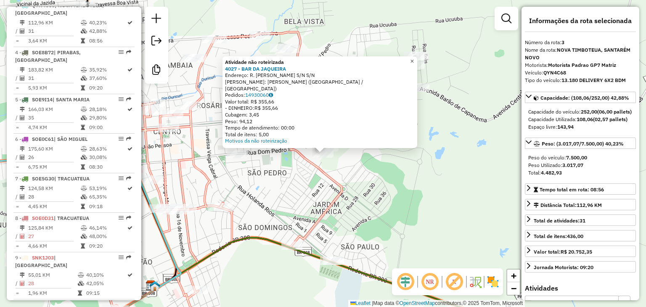
click at [414, 65] on span "×" at bounding box center [412, 61] width 4 height 7
